Goal: Find contact information: Obtain details needed to contact an individual or organization

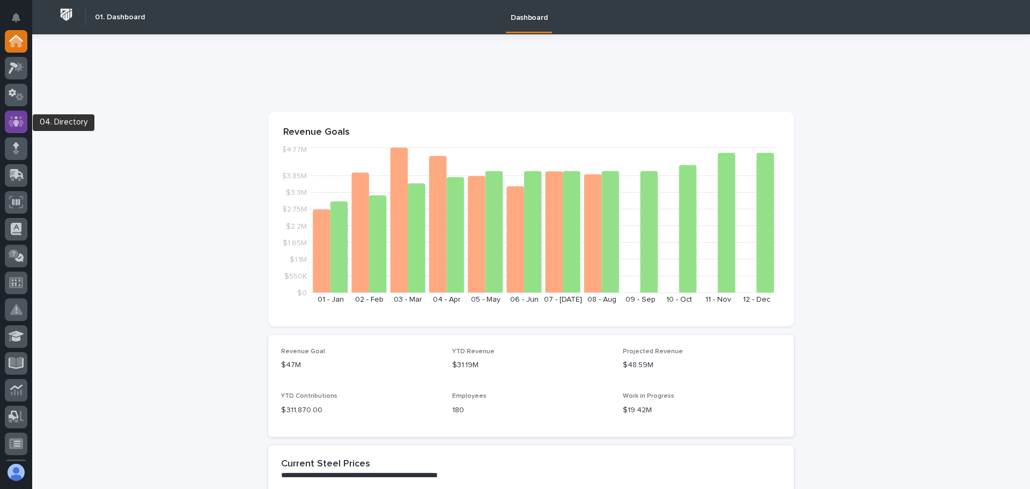
click at [19, 121] on icon at bounding box center [17, 121] width 16 height 12
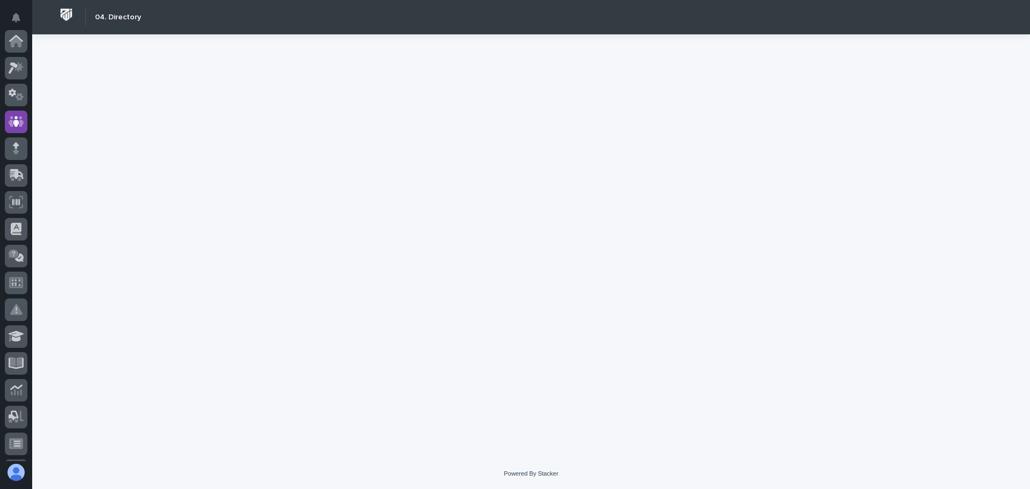
scroll to position [81, 0]
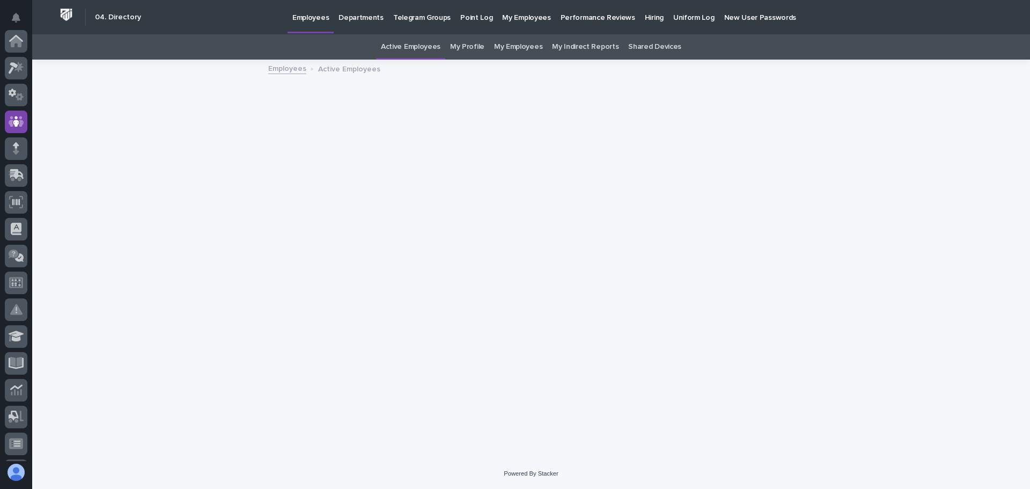
scroll to position [81, 0]
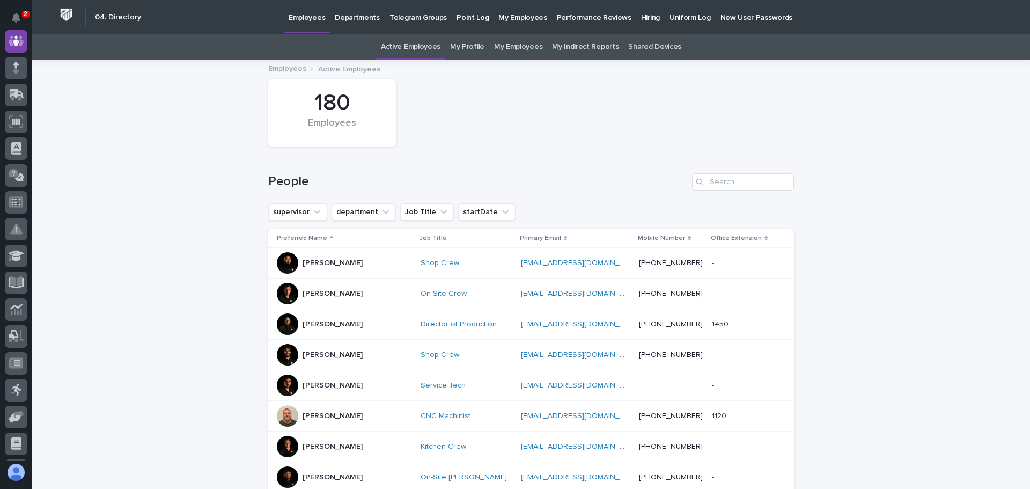
click at [568, 14] on p "Performance Reviews" at bounding box center [594, 11] width 75 height 23
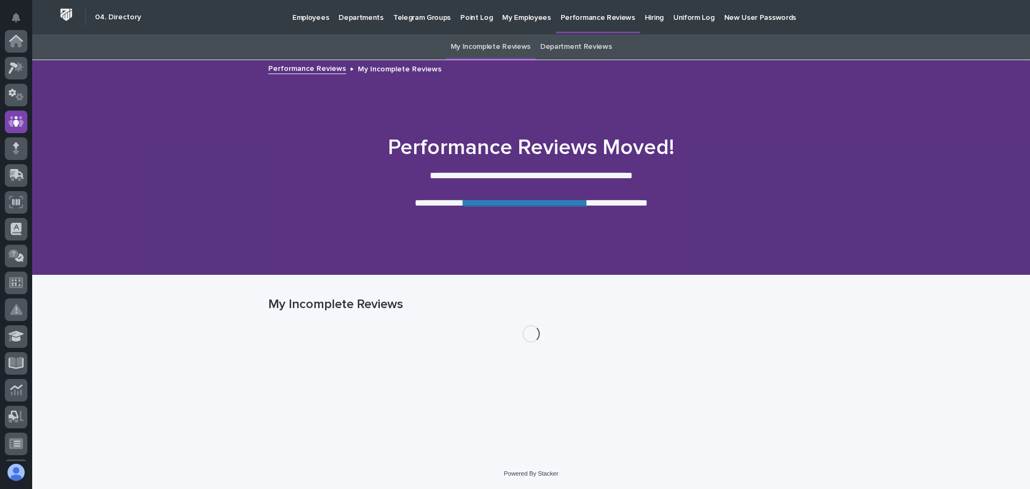
scroll to position [81, 0]
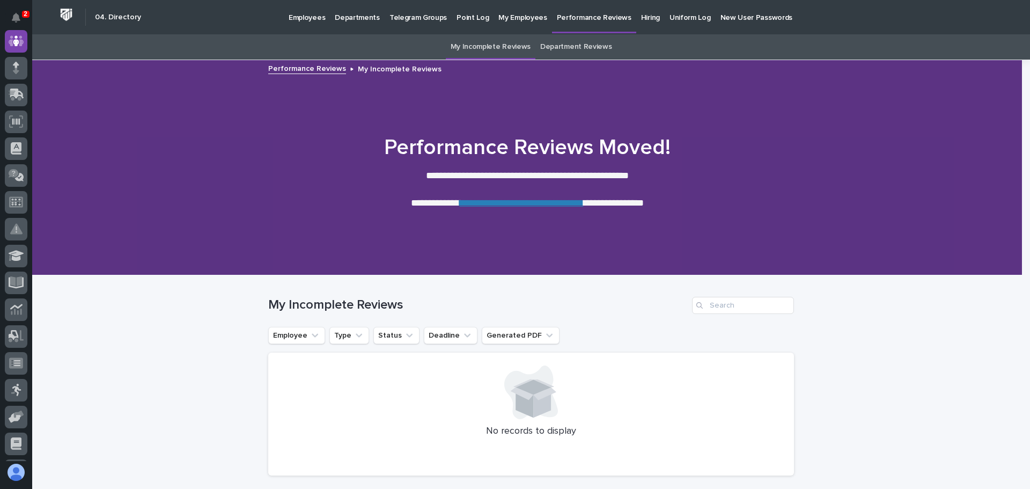
click at [518, 203] on link "**********" at bounding box center [522, 203] width 124 height 10
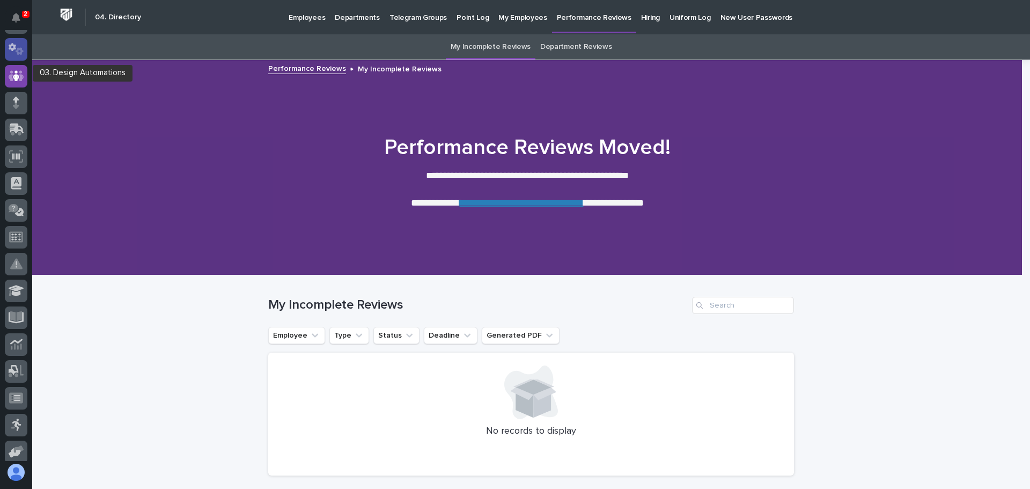
scroll to position [0, 0]
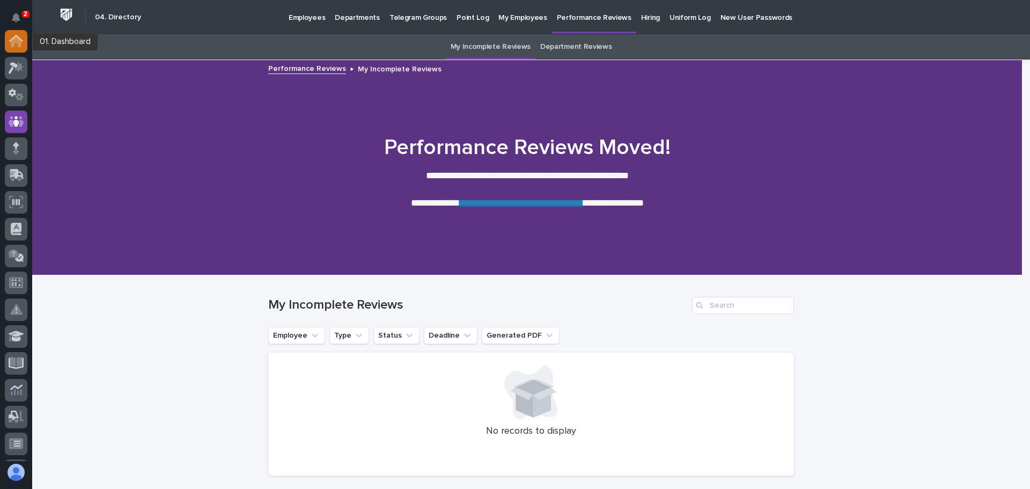
click at [17, 39] on icon at bounding box center [16, 41] width 11 height 11
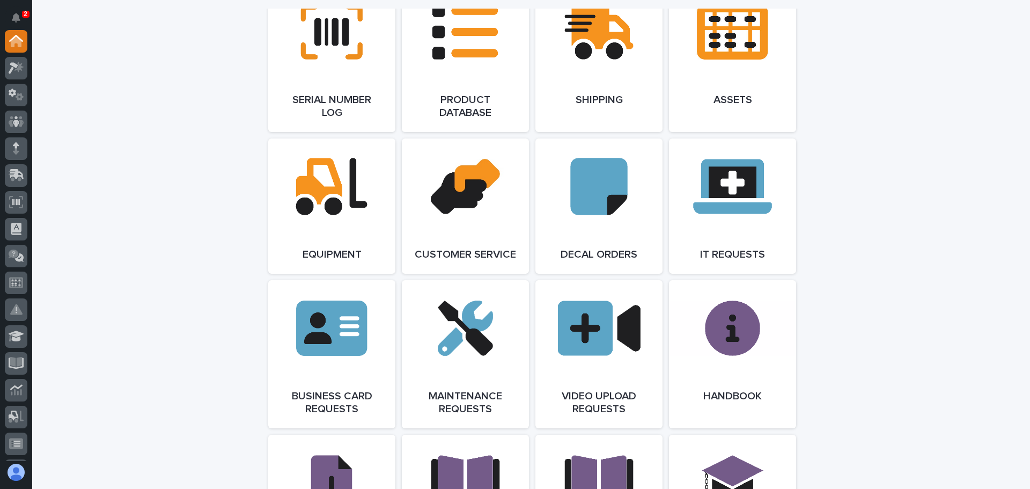
scroll to position [1395, 0]
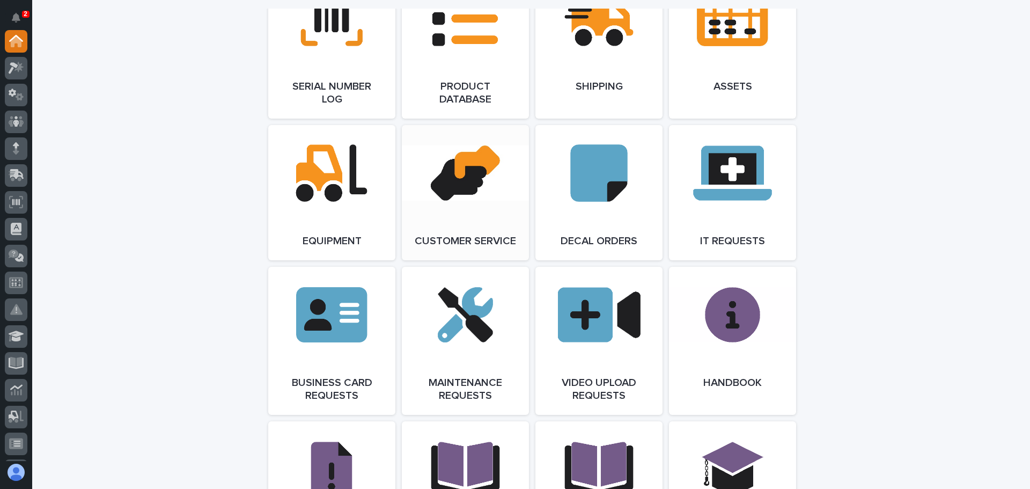
click at [438, 189] on link "Open Link" at bounding box center [465, 192] width 127 height 135
click at [13, 120] on icon at bounding box center [17, 121] width 16 height 12
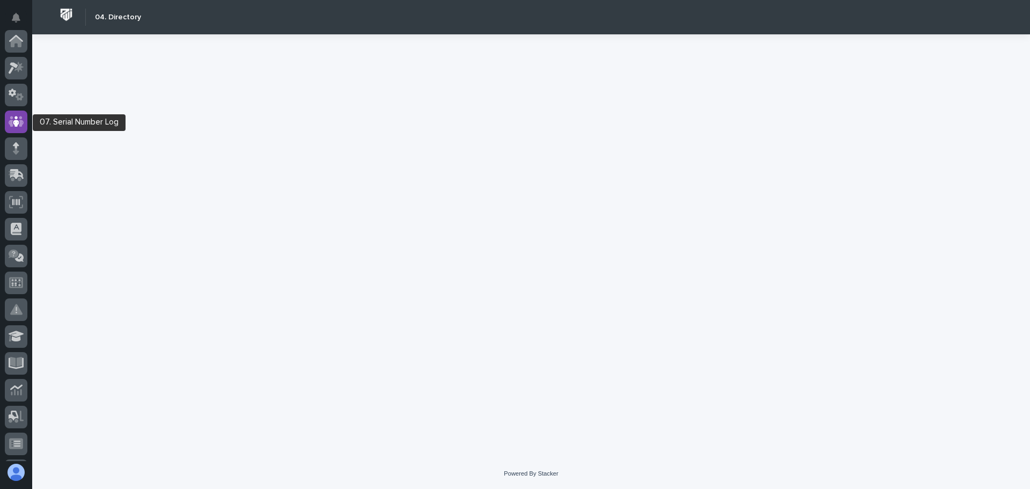
scroll to position [81, 0]
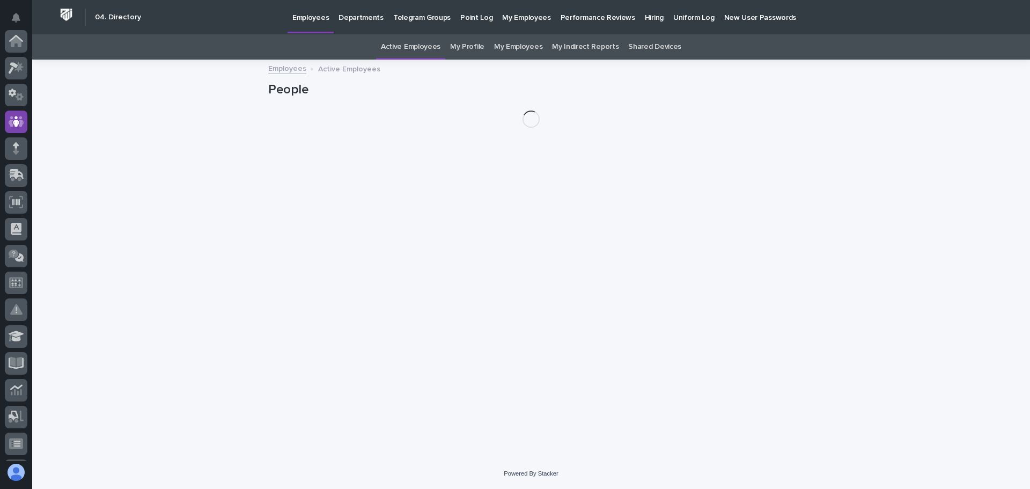
scroll to position [81, 0]
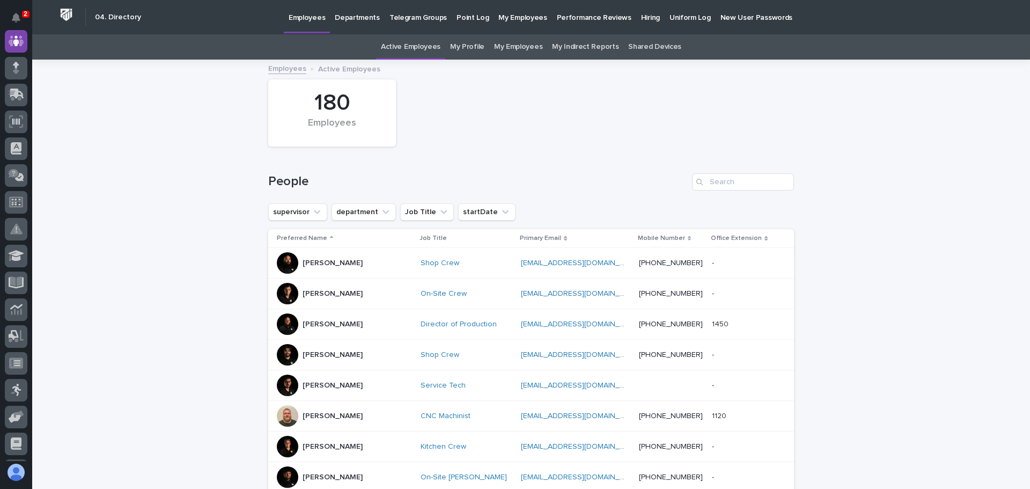
click at [641, 14] on p "Hiring" at bounding box center [650, 11] width 19 height 23
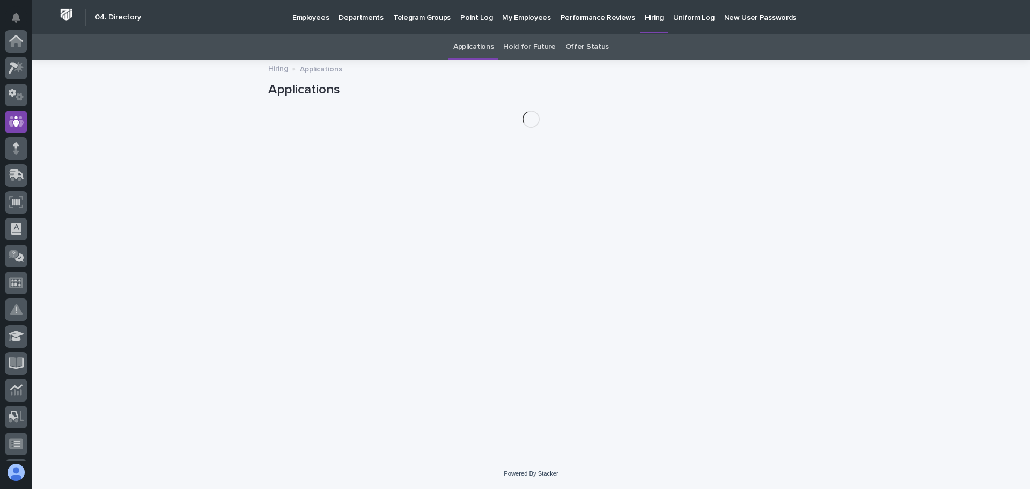
scroll to position [81, 0]
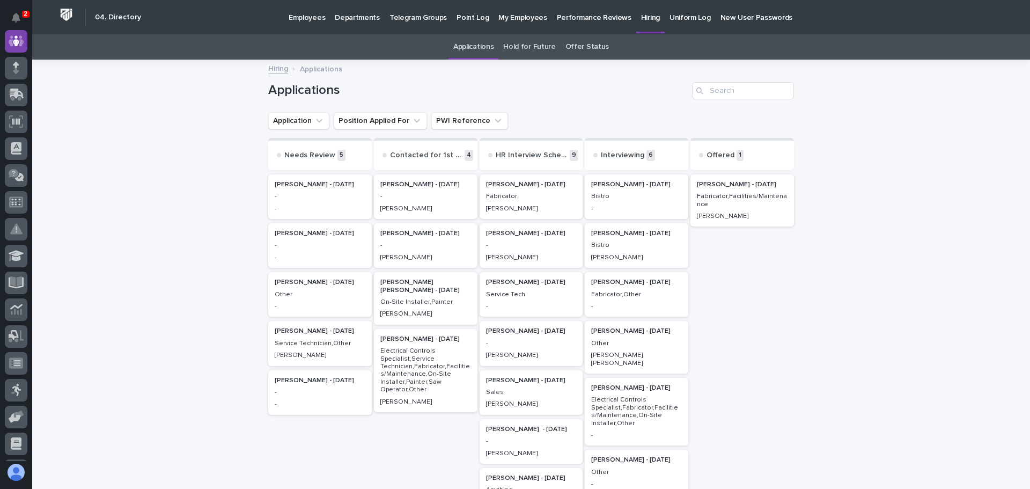
click at [624, 396] on p "Electrical Controls Specialist,Fabricator,Facilities/Maintenance,On-Site Instal…" at bounding box center [636, 411] width 91 height 31
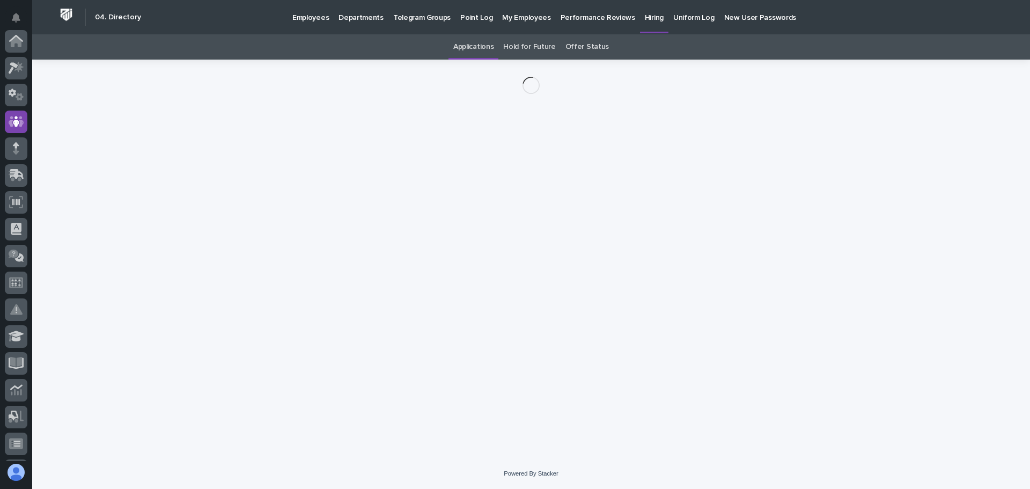
scroll to position [81, 0]
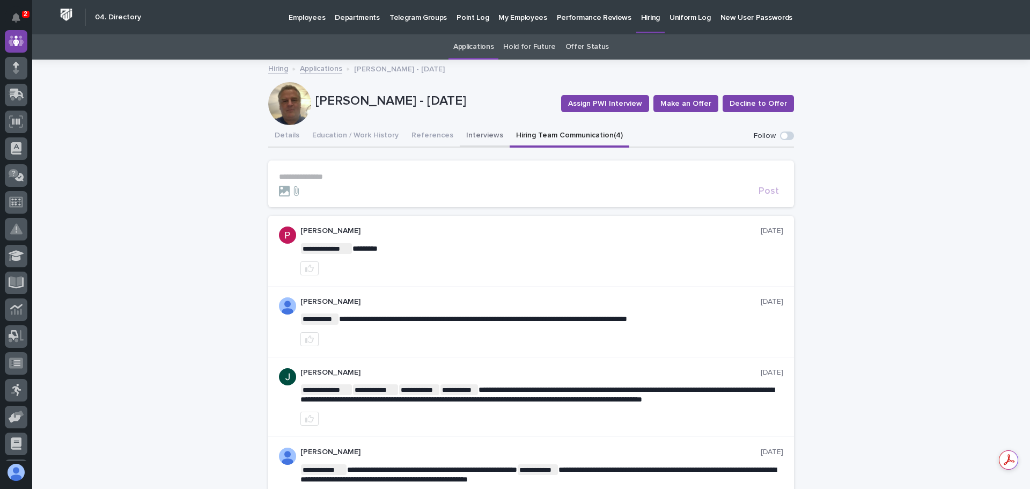
click at [461, 135] on button "Interviews" at bounding box center [485, 136] width 50 height 23
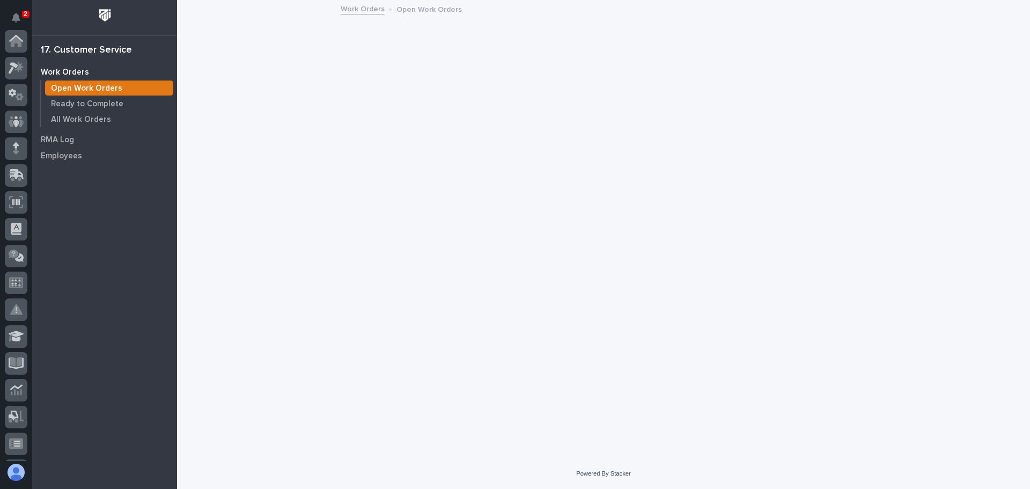
scroll to position [213, 0]
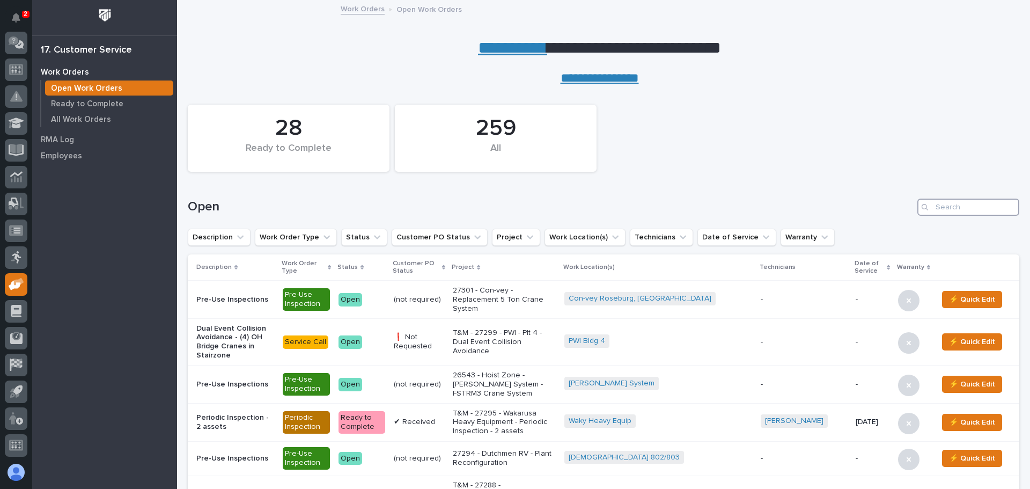
click at [937, 209] on input "Search" at bounding box center [969, 207] width 102 height 17
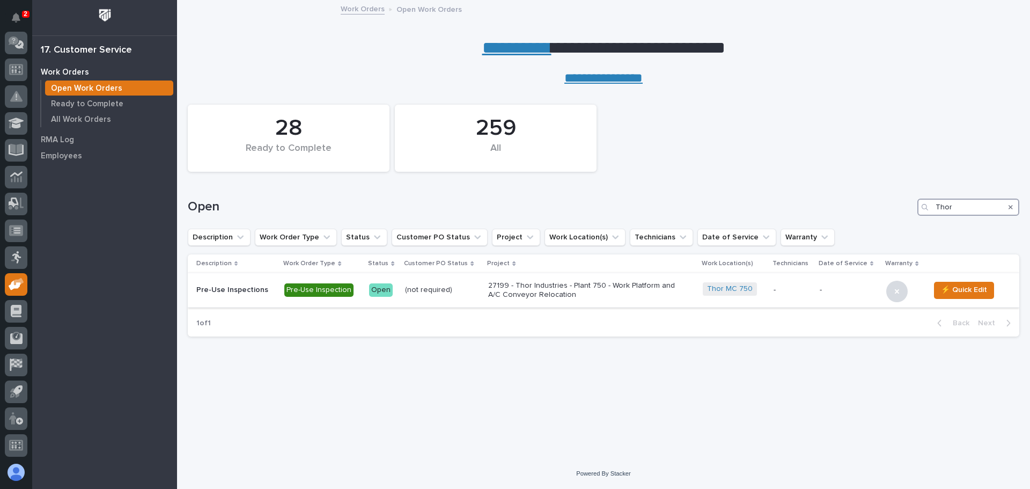
type input "Thor"
click at [546, 284] on p "27199 - Thor Industries - Plant 750 - Work Platform and A/C Conveyor Relocation" at bounding box center [582, 290] width 188 height 18
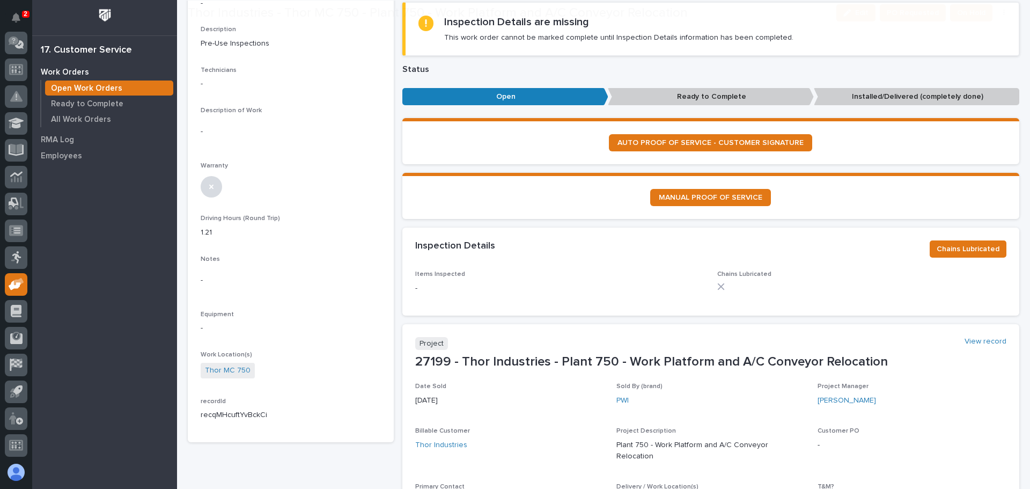
scroll to position [215, 0]
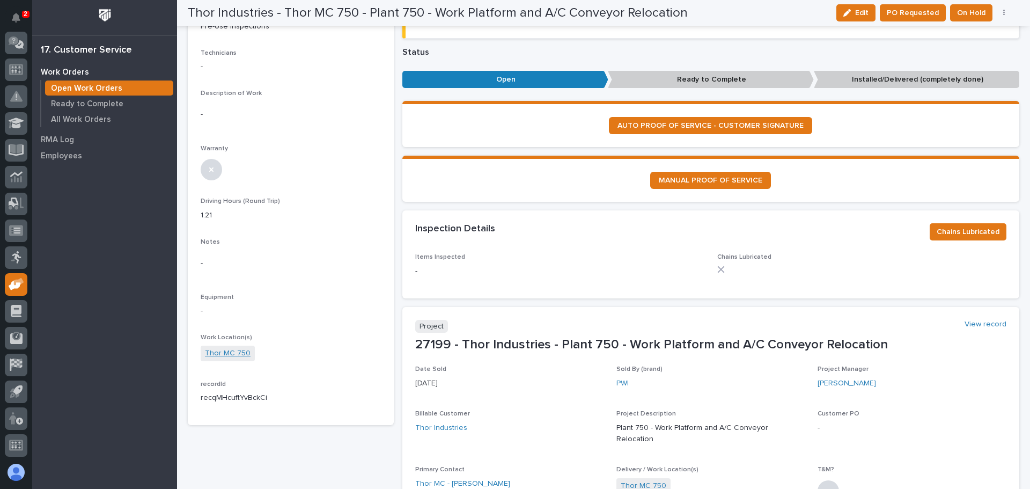
click at [221, 355] on link "Thor MC 750" at bounding box center [228, 353] width 46 height 11
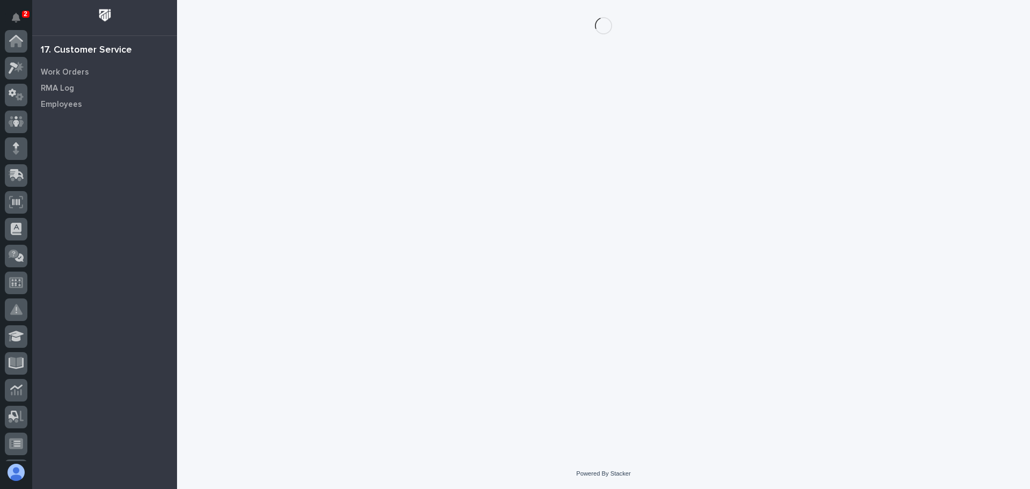
scroll to position [213, 0]
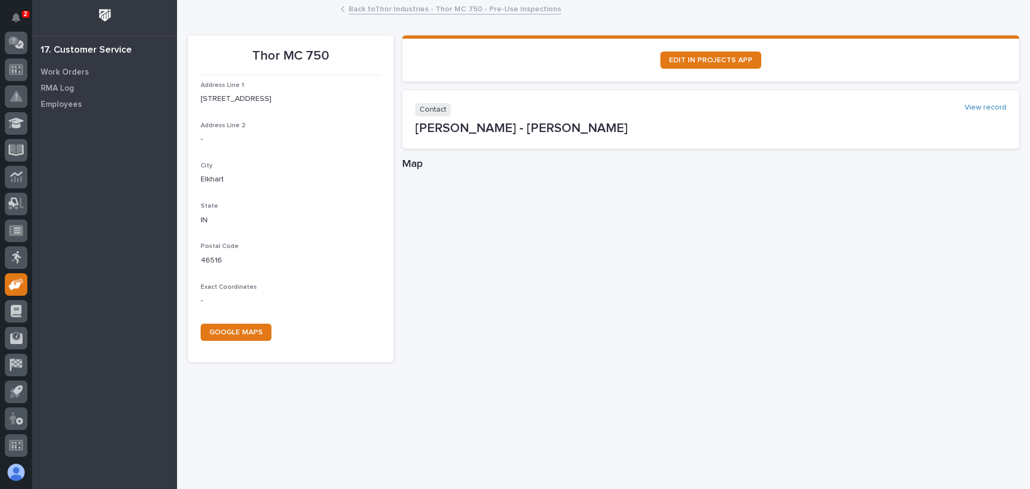
click at [433, 108] on p "Contact" at bounding box center [432, 109] width 35 height 13
drag, startPoint x: 430, startPoint y: 108, endPoint x: 422, endPoint y: 114, distance: 10.4
click at [422, 114] on p "Contact" at bounding box center [432, 109] width 35 height 13
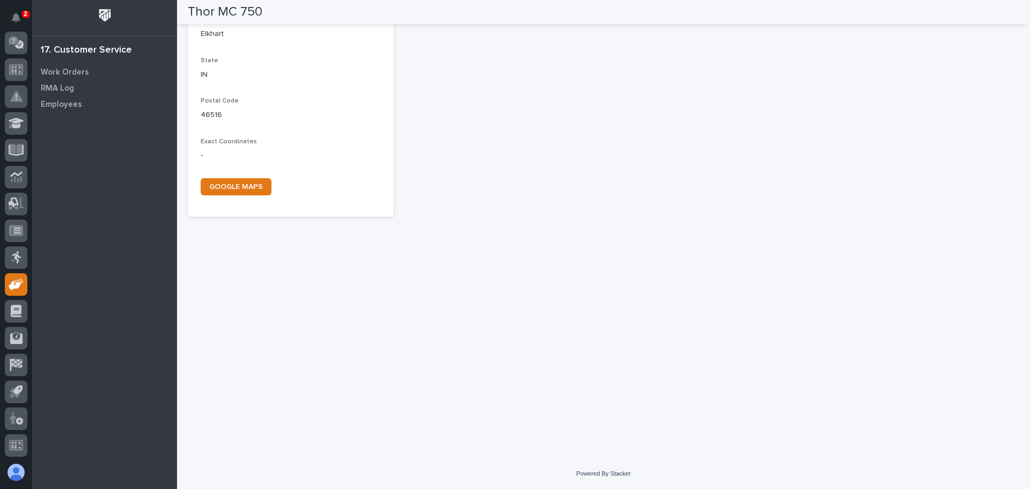
scroll to position [0, 0]
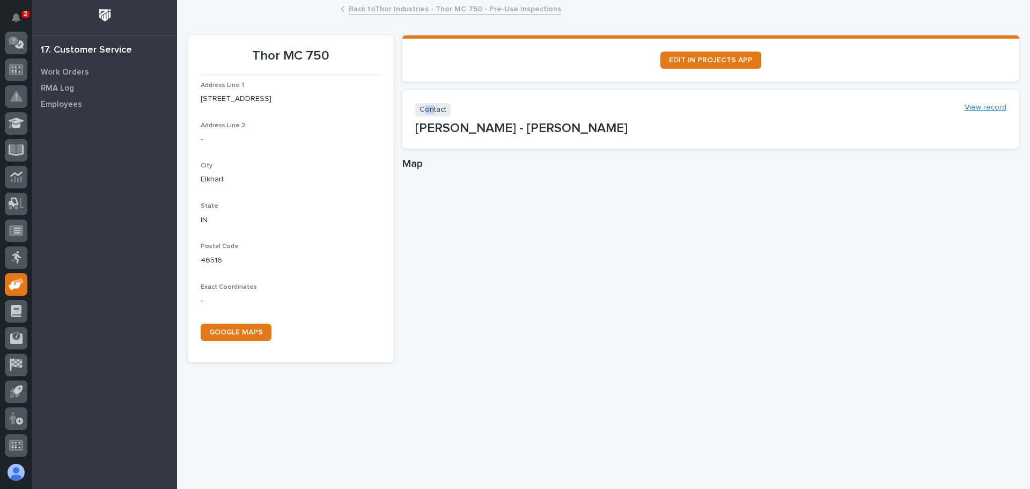
click at [967, 109] on link "View record" at bounding box center [986, 107] width 42 height 9
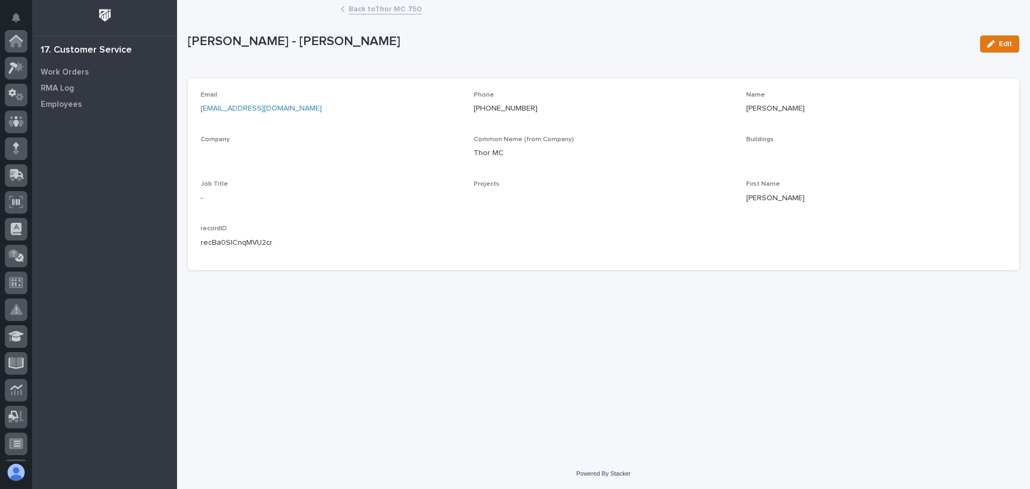
scroll to position [213, 0]
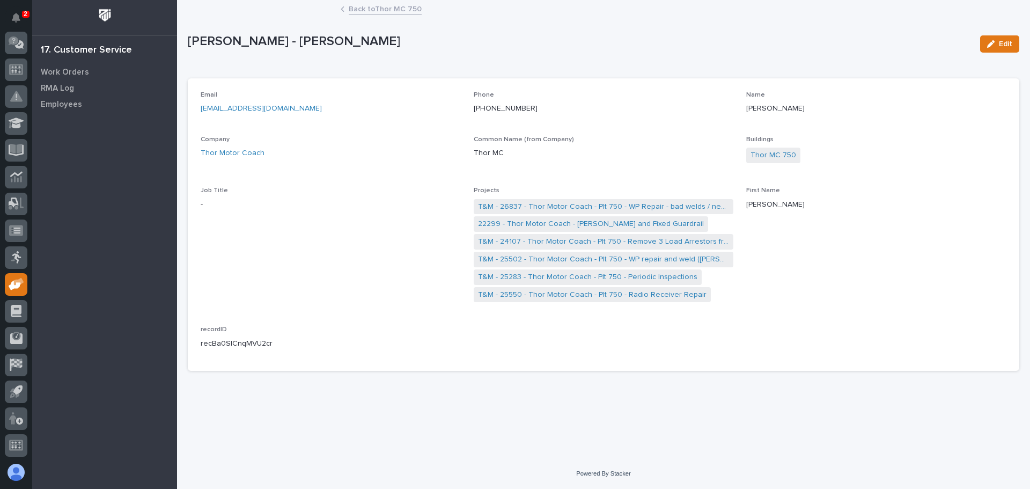
click at [342, 9] on icon at bounding box center [343, 8] width 4 height 5
click at [376, 11] on link "Back to Thor MC 750" at bounding box center [385, 8] width 73 height 12
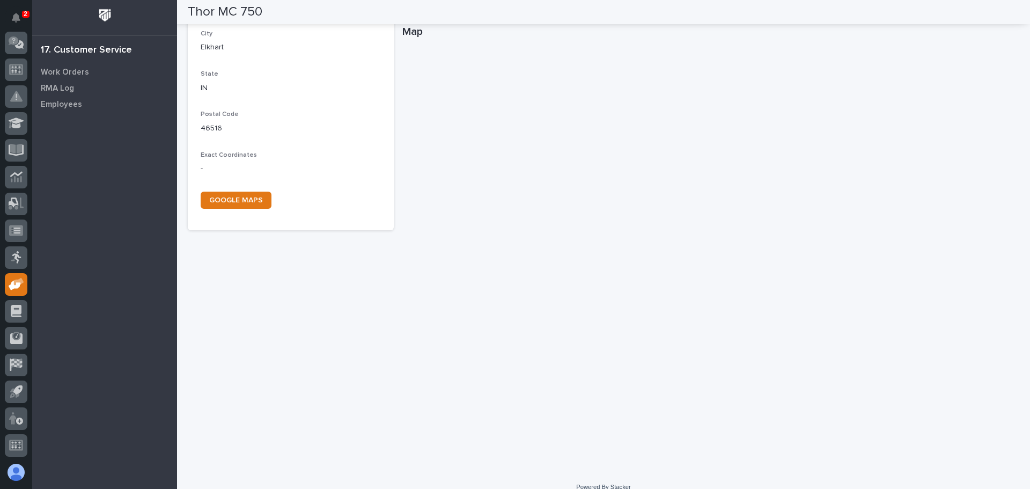
scroll to position [145, 0]
